Goal: Find contact information: Find contact information

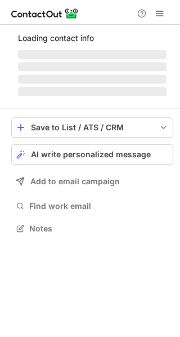
scroll to position [228, 180]
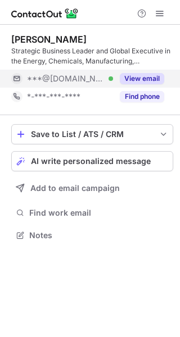
click at [144, 76] on button "View email" at bounding box center [142, 78] width 44 height 11
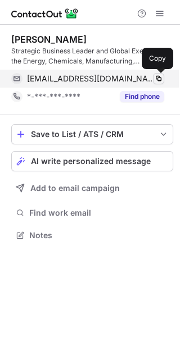
click at [160, 79] on span at bounding box center [158, 78] width 9 height 9
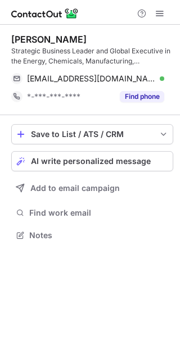
scroll to position [228, 180]
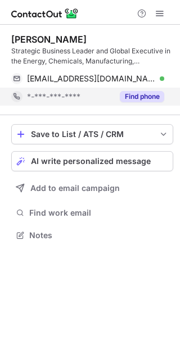
click at [141, 97] on button "Find phone" at bounding box center [142, 96] width 44 height 11
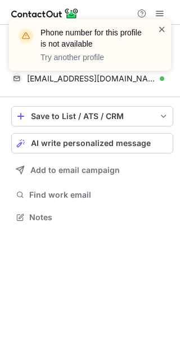
scroll to position [210, 180]
click at [158, 28] on span at bounding box center [161, 29] width 9 height 11
